Goal: Task Accomplishment & Management: Complete application form

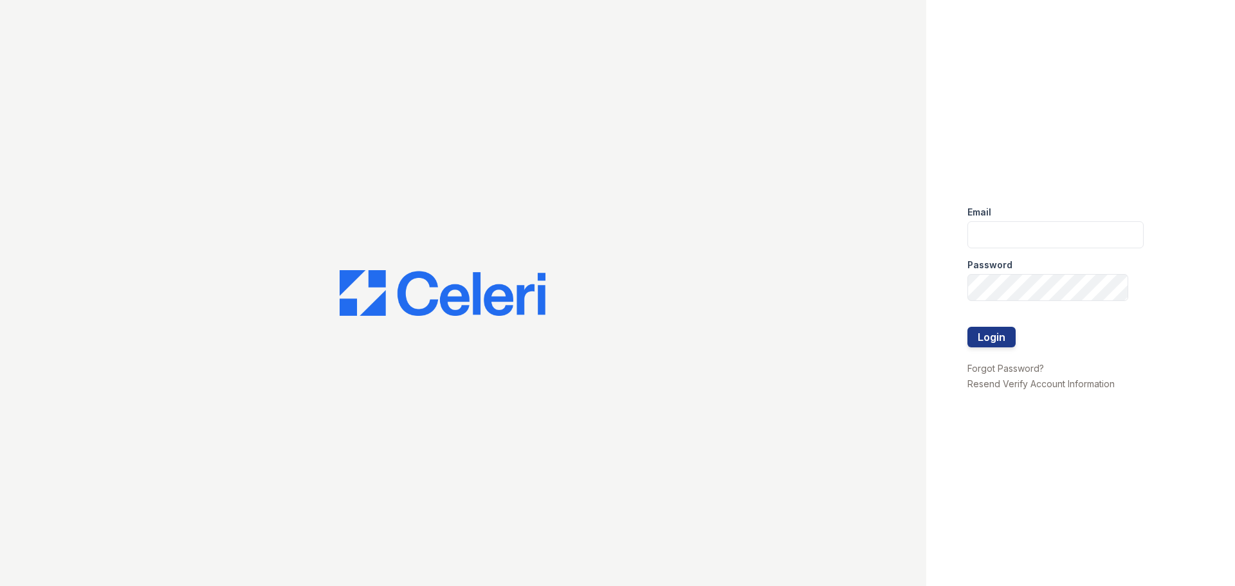
click at [1018, 214] on div "Email" at bounding box center [1055, 208] width 176 height 26
click at [1040, 228] on input "email" at bounding box center [1055, 234] width 176 height 27
type input "[EMAIL_ADDRESS][DOMAIN_NAME]"
click at [993, 344] on button "Login" at bounding box center [991, 337] width 48 height 21
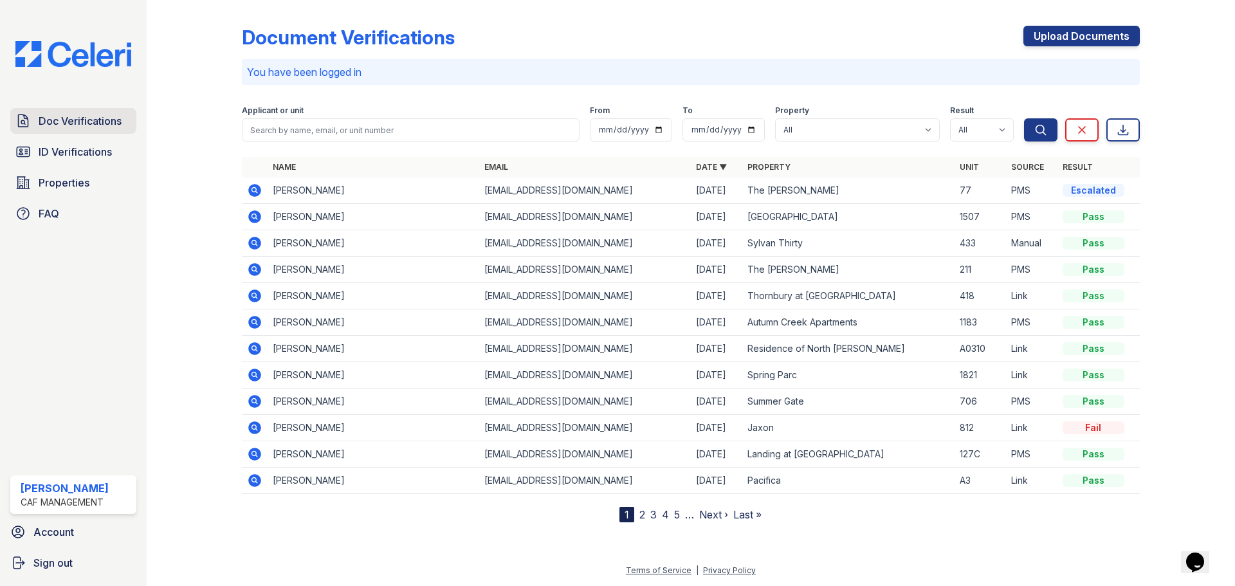
click at [102, 129] on link "Doc Verifications" at bounding box center [73, 121] width 126 height 26
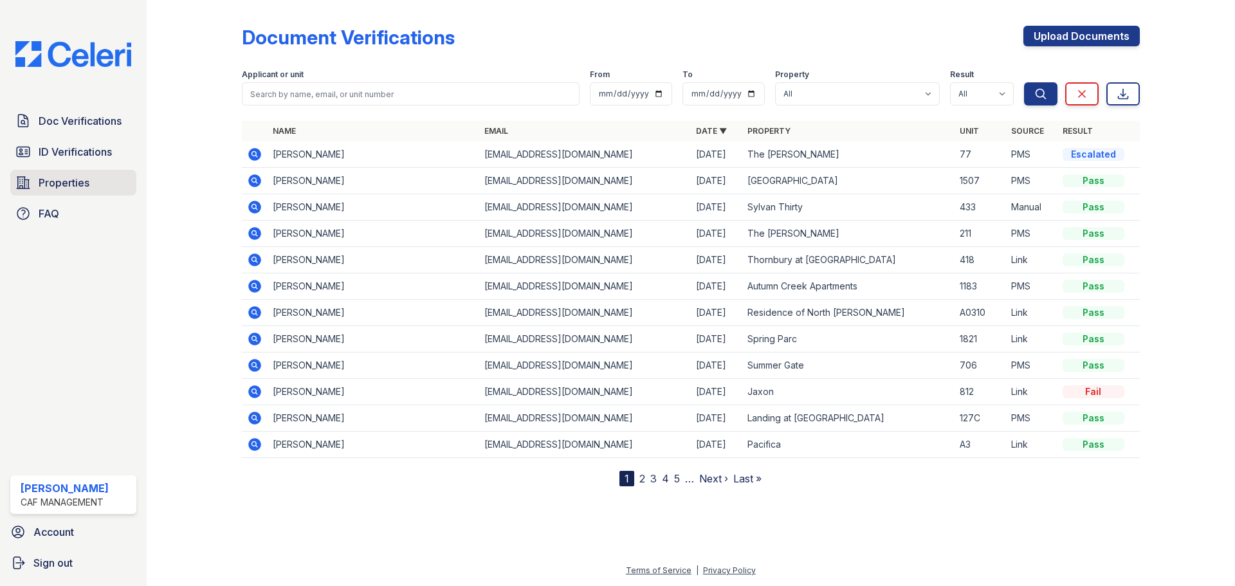
click at [85, 177] on span "Properties" at bounding box center [64, 182] width 51 height 15
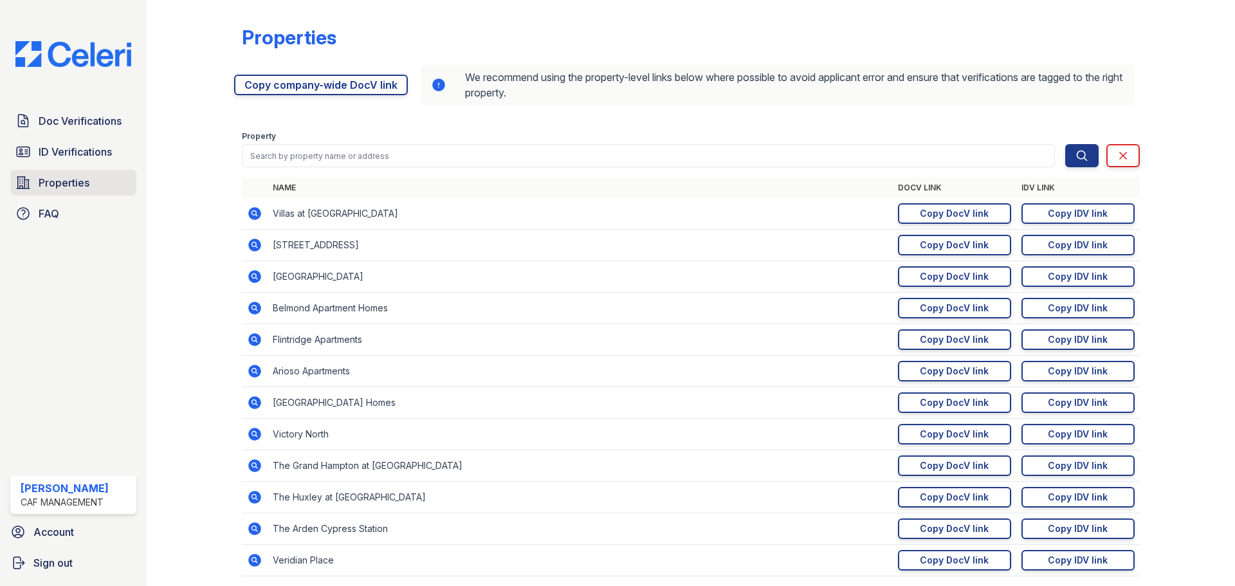
click at [66, 184] on span "Properties" at bounding box center [64, 182] width 51 height 15
click at [87, 147] on span "ID Verifications" at bounding box center [75, 151] width 73 height 15
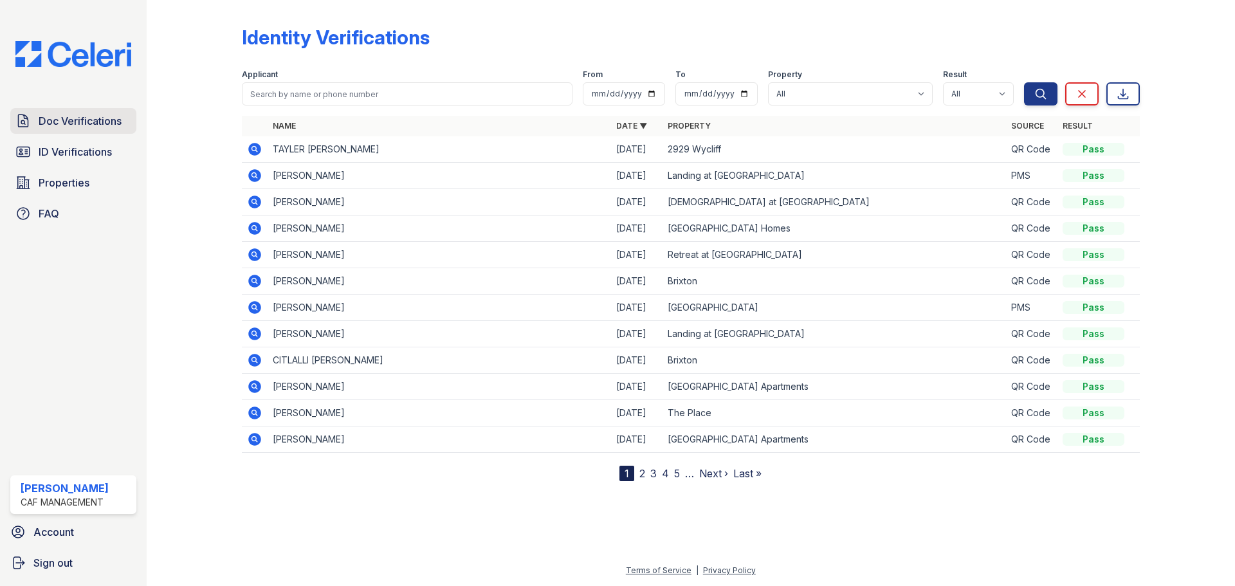
click at [106, 123] on span "Doc Verifications" at bounding box center [80, 120] width 83 height 15
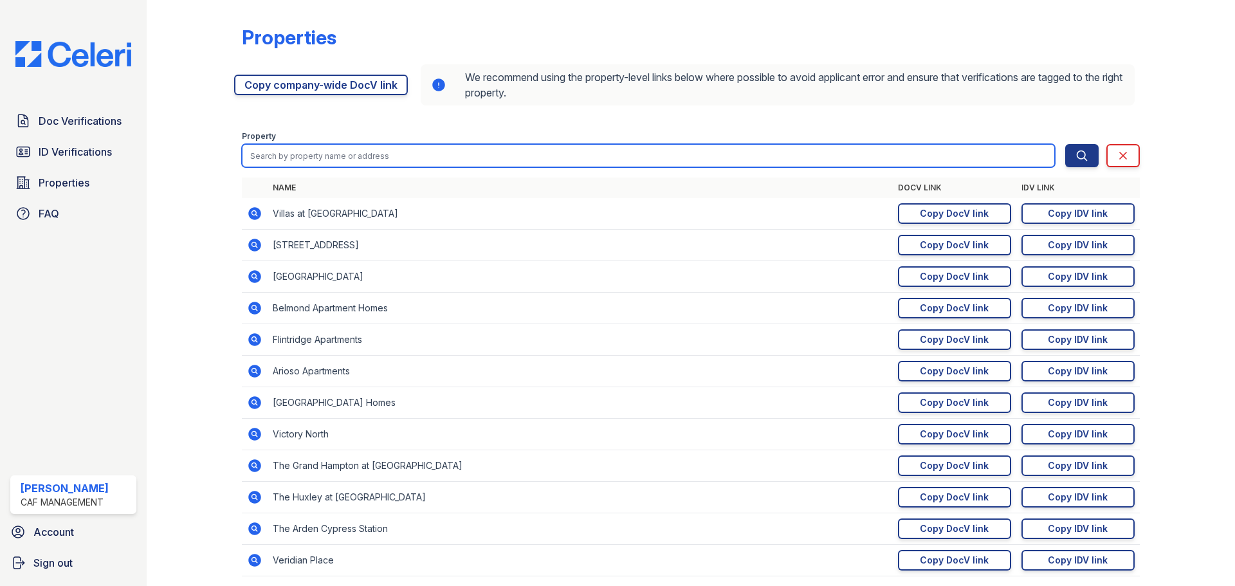
click at [363, 155] on input "search" at bounding box center [648, 155] width 813 height 23
type input "Parks at [GEOGRAPHIC_DATA]"
click at [1065, 144] on button "Search" at bounding box center [1081, 155] width 33 height 23
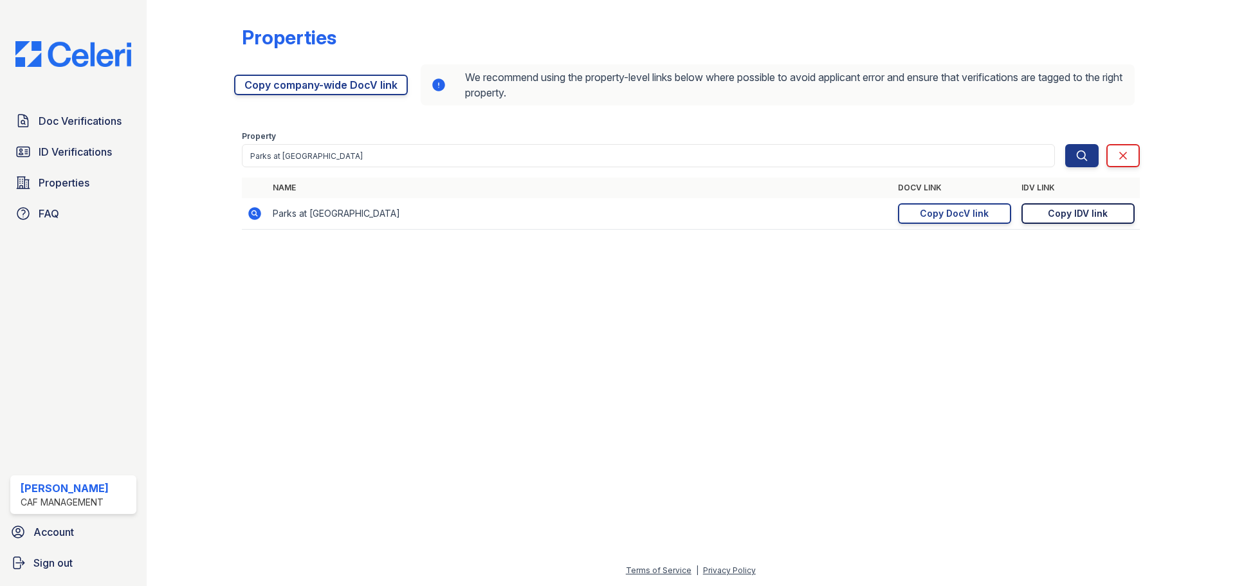
click at [1067, 217] on div "Copy IDV link" at bounding box center [1077, 213] width 60 height 13
click at [91, 129] on span "Doc Verifications" at bounding box center [80, 120] width 83 height 15
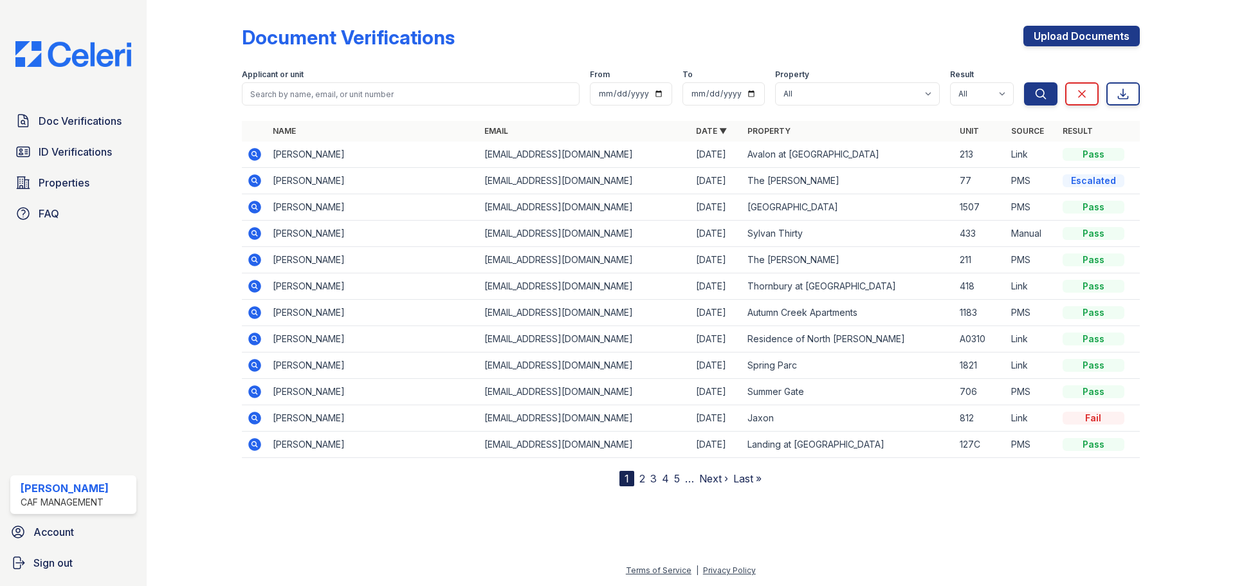
click at [90, 56] on img at bounding box center [73, 54] width 136 height 26
click at [1096, 32] on link "Upload Documents" at bounding box center [1081, 36] width 116 height 21
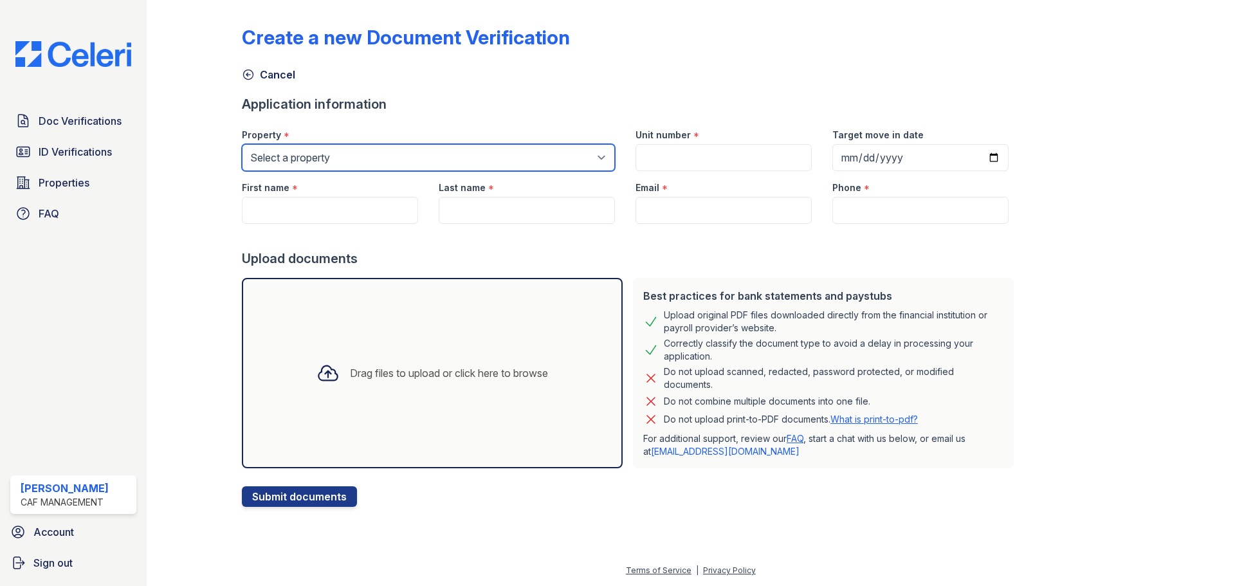
click at [499, 155] on select "Select a property [STREET_ADDRESS] Arioso Apartments [GEOGRAPHIC_DATA] Apartmen…" at bounding box center [428, 157] width 373 height 27
select select "4578"
click at [242, 144] on select "Select a property [STREET_ADDRESS] Arioso Apartments [GEOGRAPHIC_DATA] Apartmen…" at bounding box center [428, 157] width 373 height 27
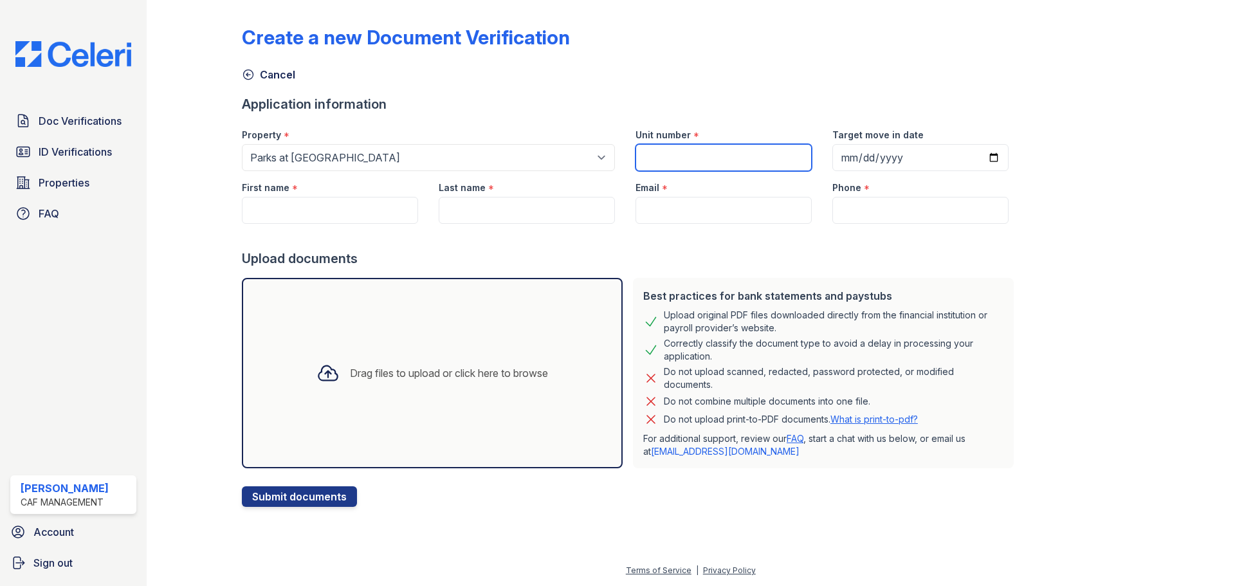
click at [710, 157] on input "Unit number" at bounding box center [723, 157] width 176 height 27
type input "1013"
click at [832, 158] on input "Target move in date" at bounding box center [920, 157] width 176 height 27
click at [300, 201] on input "First name" at bounding box center [330, 210] width 176 height 27
paste input "Camorey"
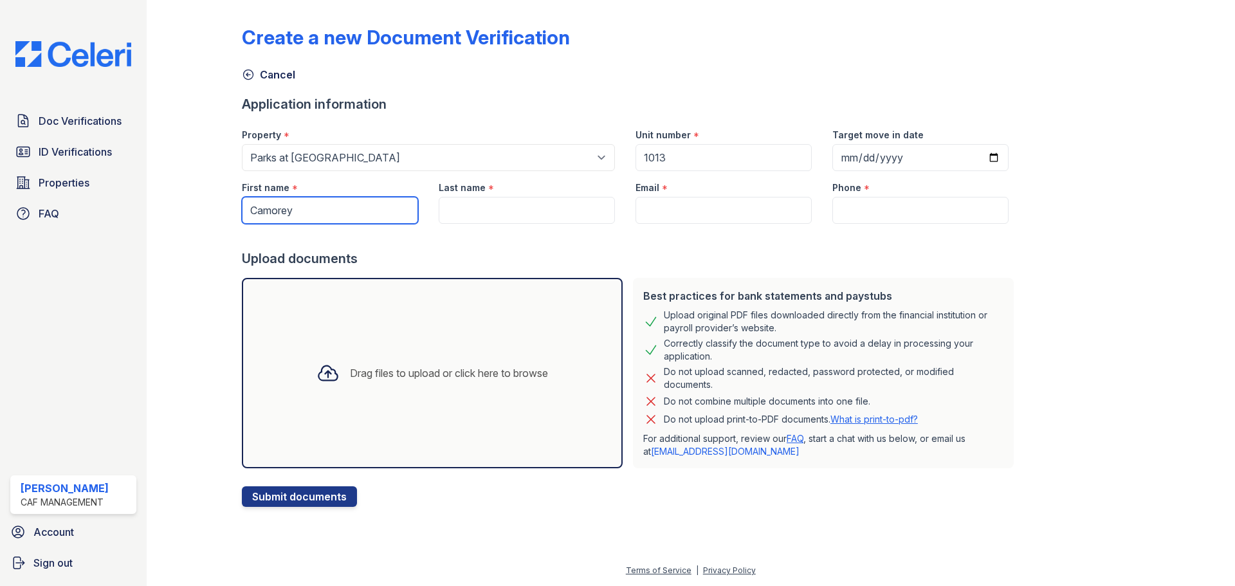
type input "Camorey"
drag, startPoint x: 462, startPoint y: 208, endPoint x: 435, endPoint y: 184, distance: 36.5
click at [462, 207] on input "Last name" at bounding box center [527, 210] width 176 height 27
paste input "[PERSON_NAME]"
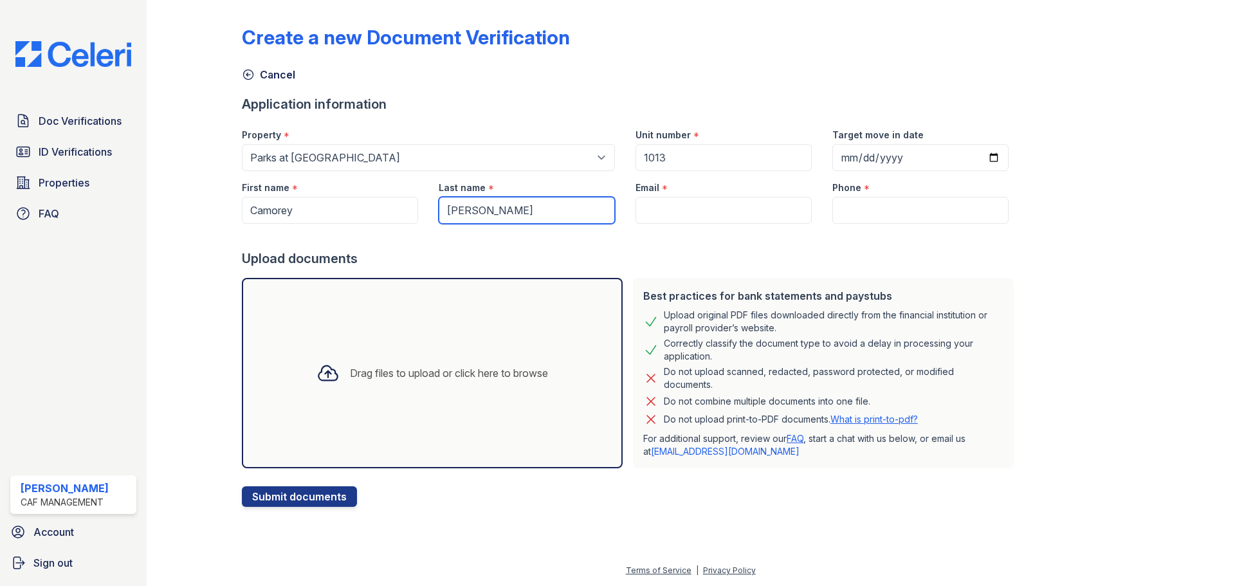
type input "[PERSON_NAME]"
drag, startPoint x: 666, startPoint y: 212, endPoint x: 628, endPoint y: 186, distance: 45.8
click at [659, 206] on input "Email" at bounding box center [723, 210] width 176 height 27
paste input "[EMAIL_ADDRESS][DOMAIN_NAME]"
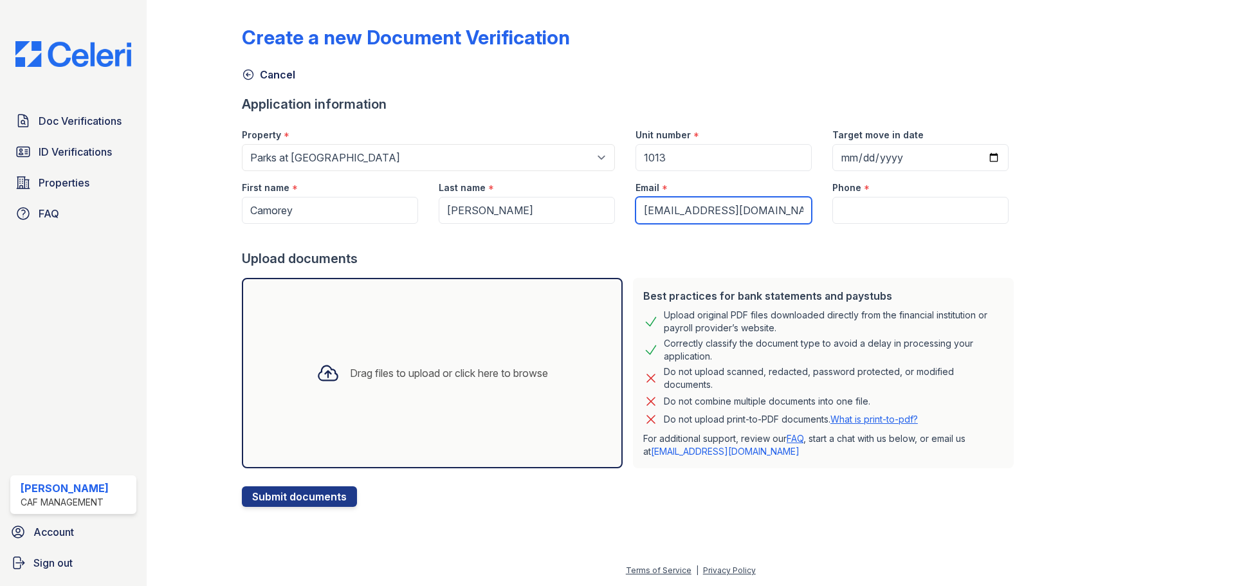
type input "[EMAIL_ADDRESS][DOMAIN_NAME]"
click at [842, 208] on input "Phone" at bounding box center [920, 210] width 176 height 27
paste input "469) 826-9839"
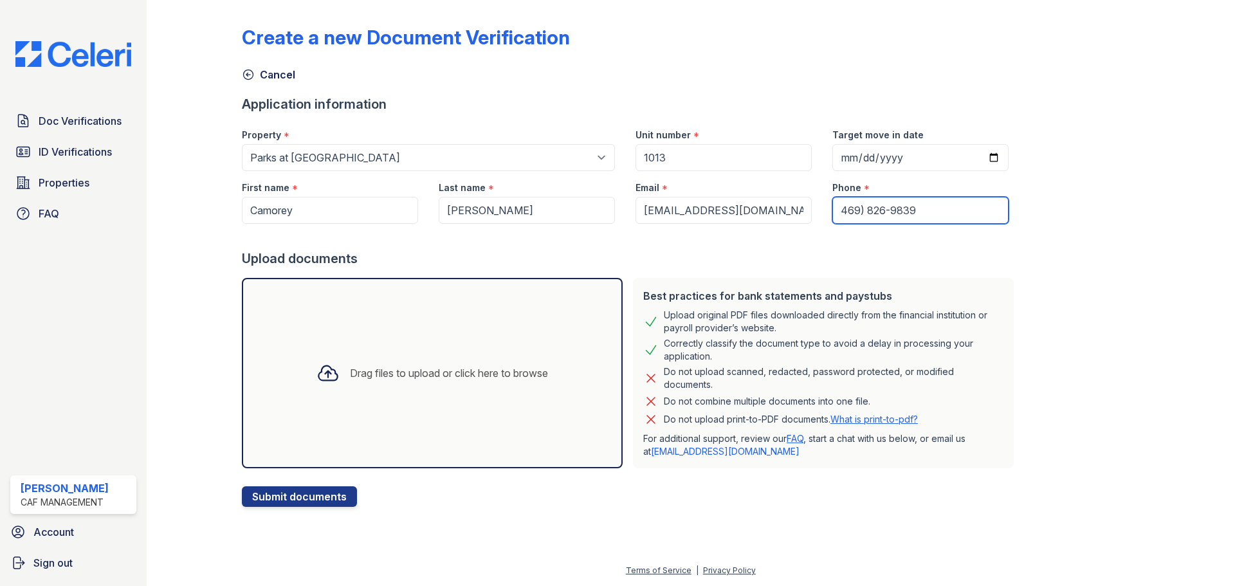
type input "469) 826-9839"
click at [430, 357] on div "Drag files to upload or click here to browse" at bounding box center [432, 373] width 252 height 44
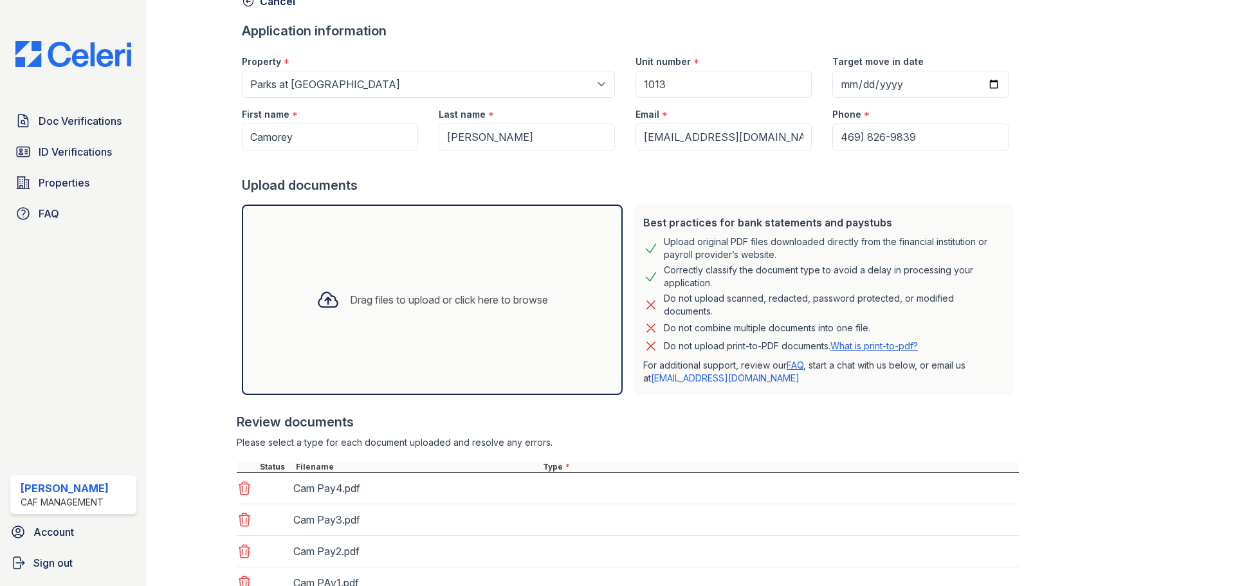
scroll to position [176, 0]
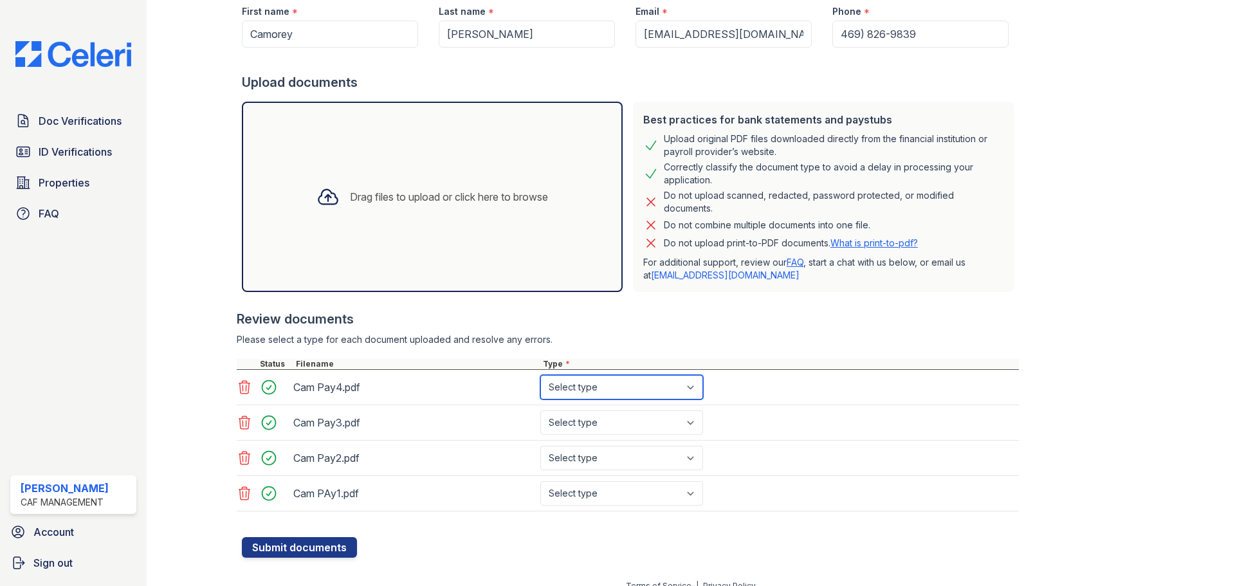
click at [610, 384] on select "Select type Paystub Bank Statement Offer Letter Tax Documents Benefit Award Let…" at bounding box center [621, 387] width 163 height 24
select select "paystub"
click at [540, 375] on select "Select type Paystub Bank Statement Offer Letter Tax Documents Benefit Award Let…" at bounding box center [621, 387] width 163 height 24
click at [623, 421] on select "Select type Paystub Bank Statement Offer Letter Tax Documents Benefit Award Let…" at bounding box center [621, 422] width 163 height 24
select select "paystub"
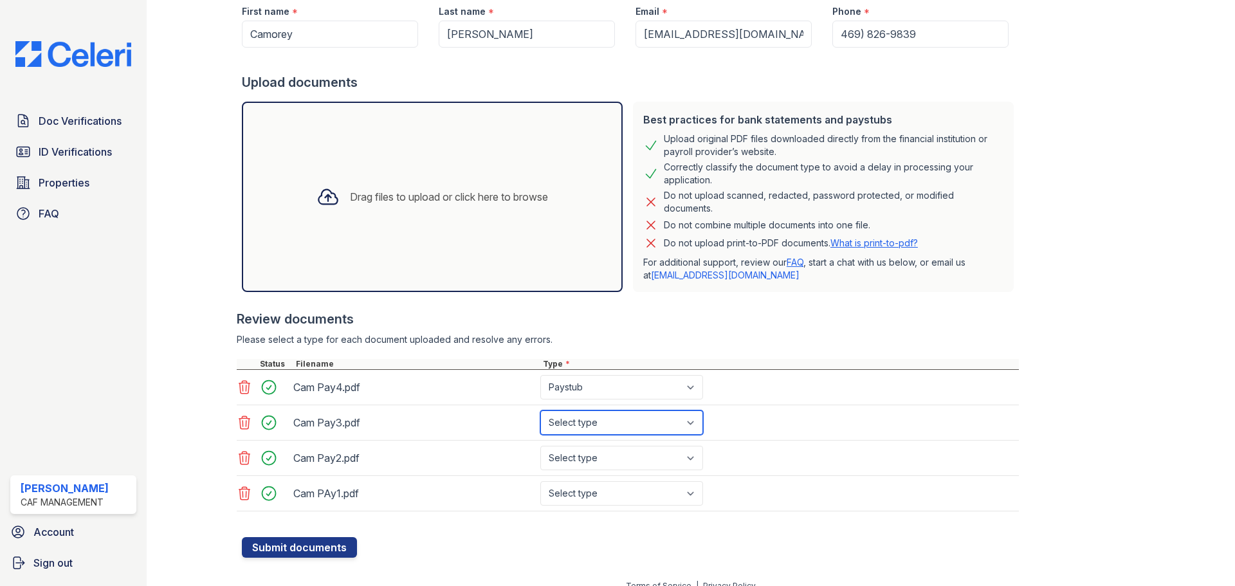
click at [540, 410] on select "Select type Paystub Bank Statement Offer Letter Tax Documents Benefit Award Let…" at bounding box center [621, 422] width 163 height 24
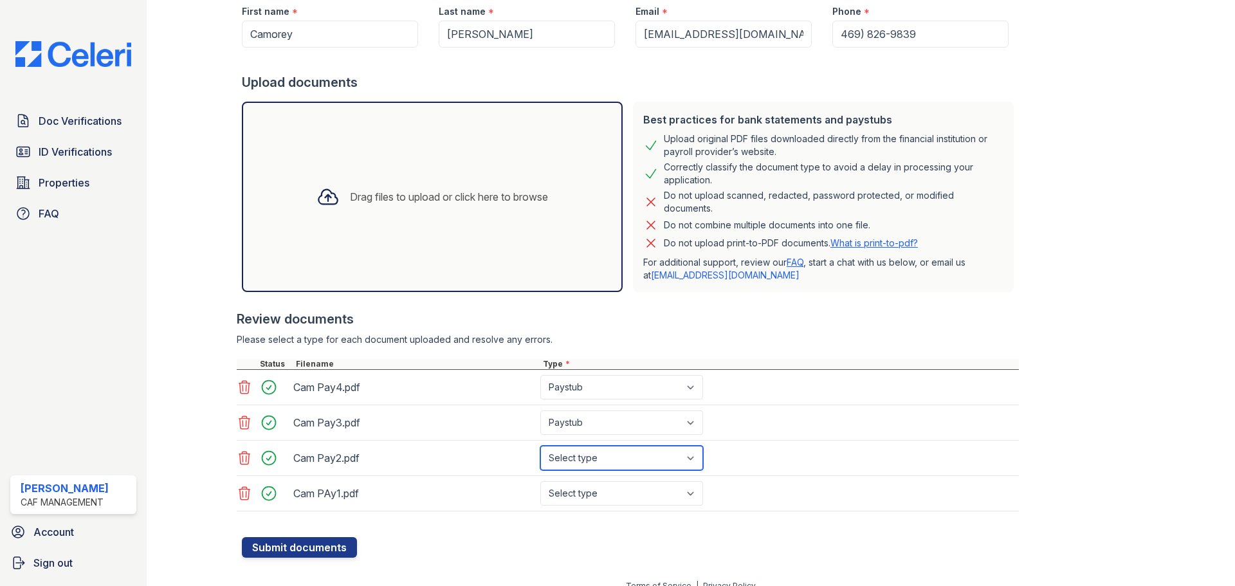
click at [594, 459] on select "Select type Paystub Bank Statement Offer Letter Tax Documents Benefit Award Let…" at bounding box center [621, 458] width 163 height 24
select select "paystub"
click at [540, 446] on select "Select type Paystub Bank Statement Offer Letter Tax Documents Benefit Award Let…" at bounding box center [621, 458] width 163 height 24
click at [588, 494] on select "Select type Paystub Bank Statement Offer Letter Tax Documents Benefit Award Let…" at bounding box center [621, 493] width 163 height 24
select select "paystub"
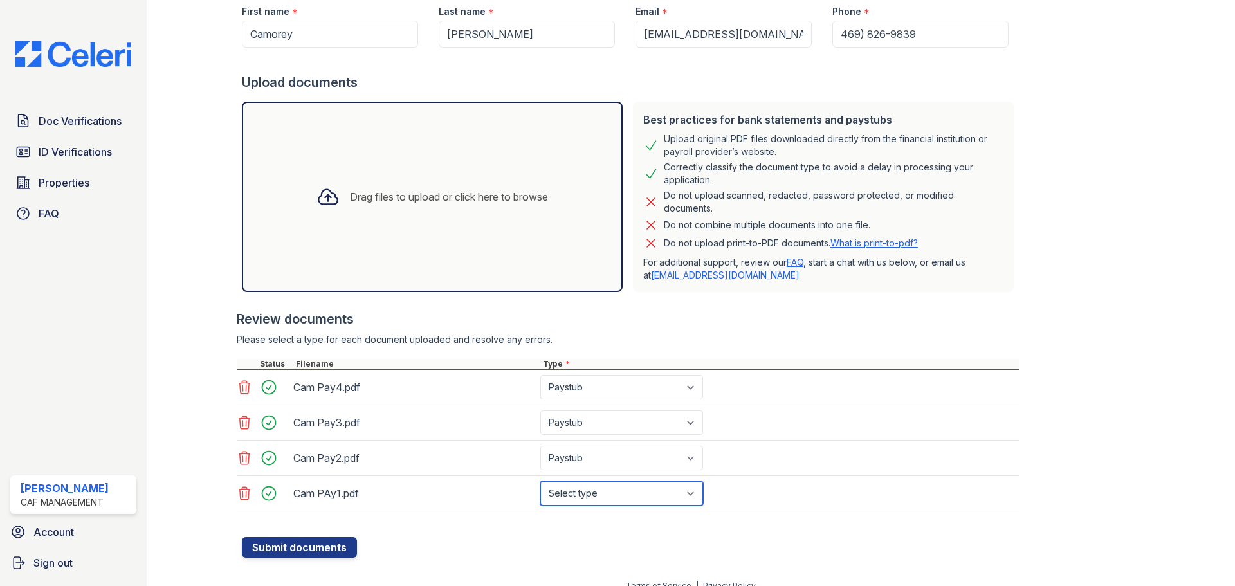
click at [540, 481] on select "Select type Paystub Bank Statement Offer Letter Tax Documents Benefit Award Let…" at bounding box center [621, 493] width 163 height 24
click at [333, 545] on button "Submit documents" at bounding box center [299, 547] width 115 height 21
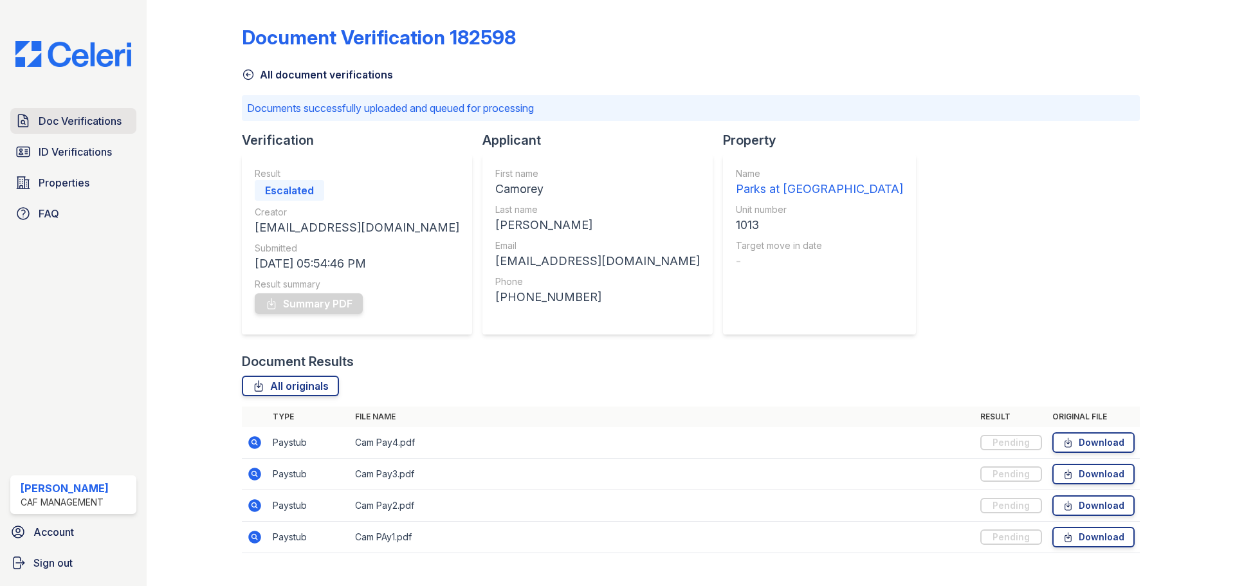
click at [95, 124] on span "Doc Verifications" at bounding box center [80, 120] width 83 height 15
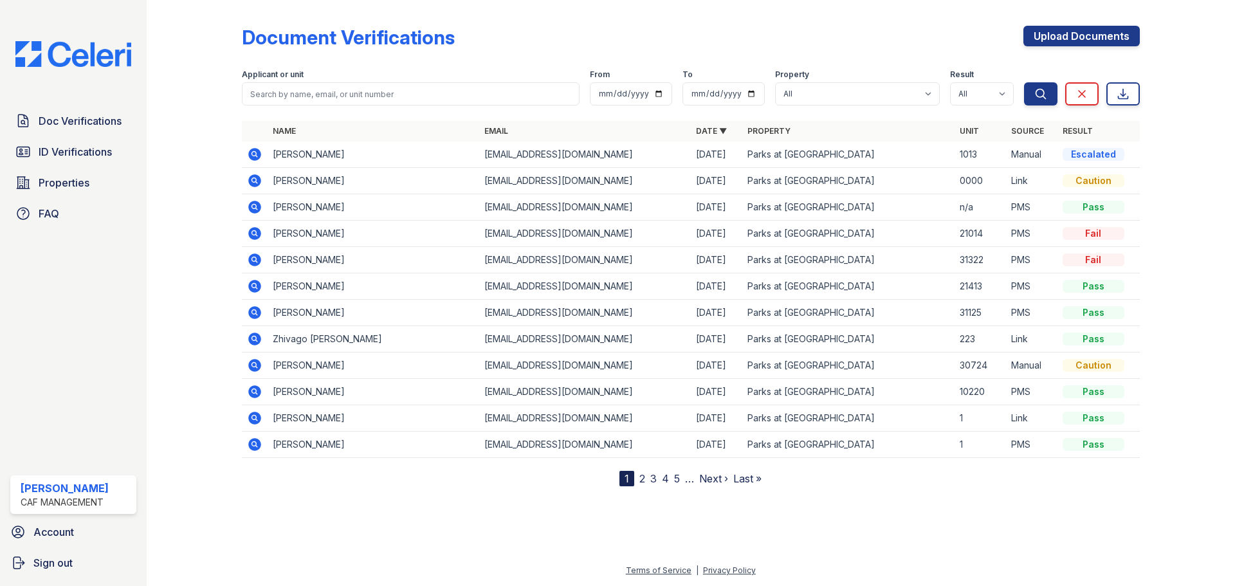
click at [253, 152] on icon at bounding box center [253, 153] width 3 height 3
